Goal: Find contact information: Find contact information

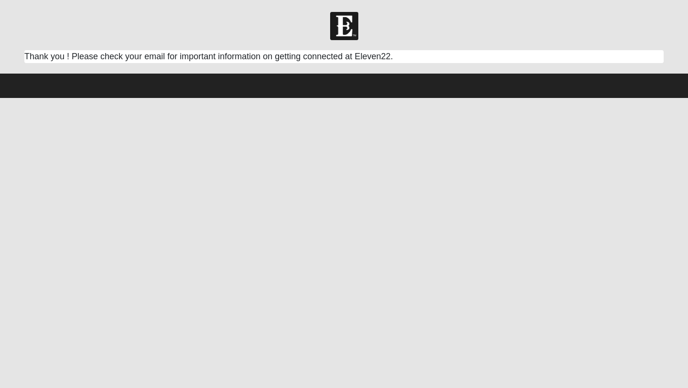
click at [371, 98] on html "Hello Arline My Account Log Out Respond Card Error" at bounding box center [344, 49] width 688 height 98
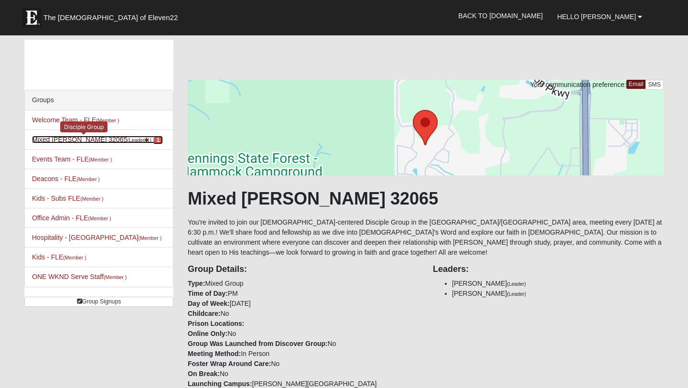
click at [68, 141] on link "Mixed Newton 32065 (Leader ) 1" at bounding box center [97, 140] width 131 height 8
click at [70, 141] on link "Mixed [PERSON_NAME] 32065 (Leader ) 1" at bounding box center [97, 140] width 131 height 8
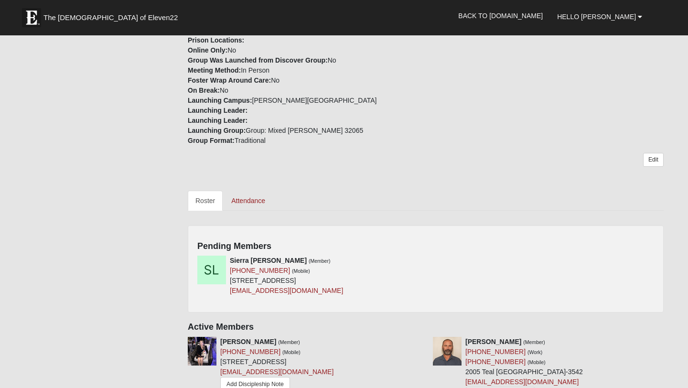
scroll to position [285, 0]
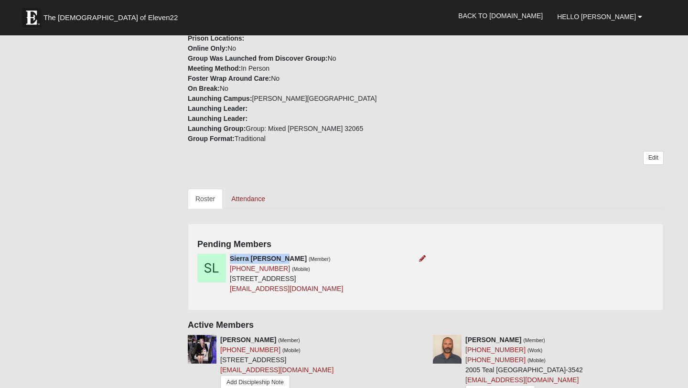
drag, startPoint x: 284, startPoint y: 258, endPoint x: 231, endPoint y: 257, distance: 53.1
click at [231, 257] on strong "Sierra [PERSON_NAME]" at bounding box center [268, 259] width 77 height 8
copy strong "Sierra [PERSON_NAME]"
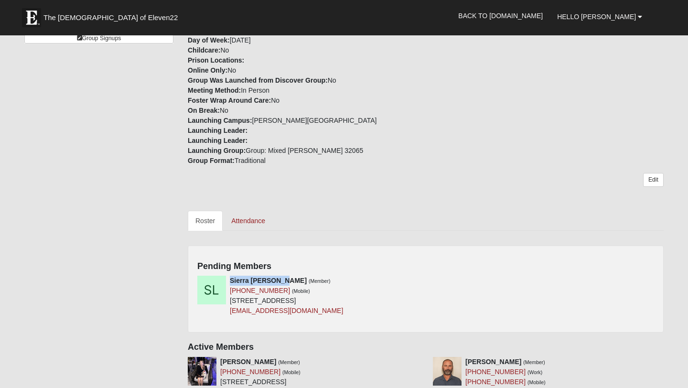
scroll to position [298, 0]
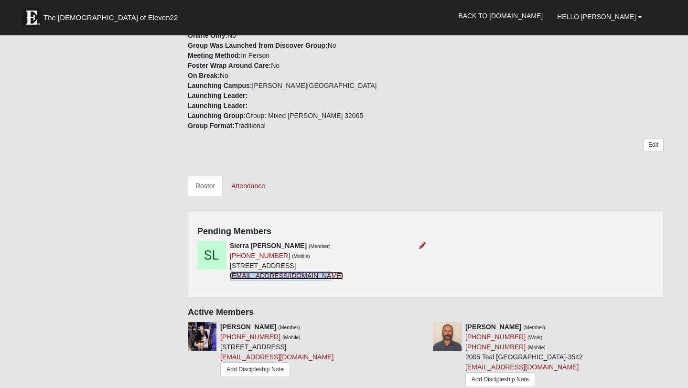
copy link "[EMAIL_ADDRESS][DOMAIN_NAME]"
drag, startPoint x: 304, startPoint y: 277, endPoint x: 143, endPoint y: 7, distance: 314.1
click at [0, 0] on form "The Church of Eleven22 Hello Arline My Account Log Out Back to COE22.com" at bounding box center [344, 379] width 688 height 1331
click at [424, 247] on icon at bounding box center [422, 245] width 7 height 7
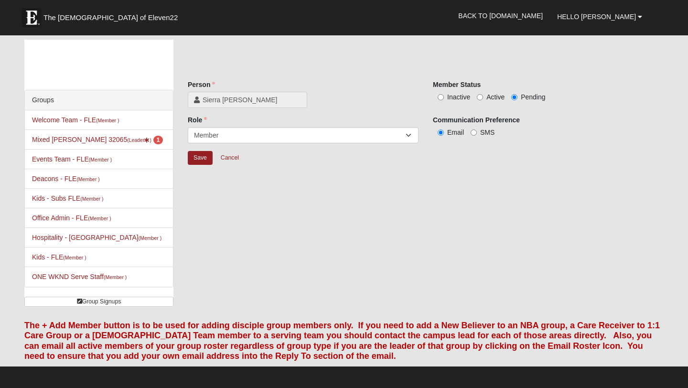
click at [485, 97] on label "Active" at bounding box center [491, 97] width 28 height 10
click at [483, 97] on input "Active" at bounding box center [480, 97] width 6 height 6
radio input "true"
click at [191, 155] on input "Save" at bounding box center [200, 158] width 25 height 14
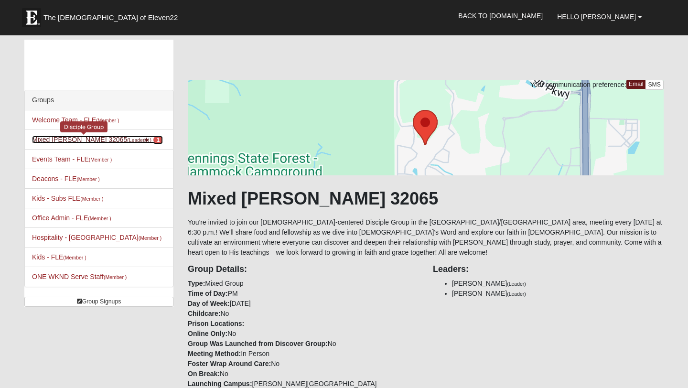
click at [127, 141] on small "(Leader )" at bounding box center [139, 140] width 24 height 6
